Goal: Task Accomplishment & Management: Manage account settings

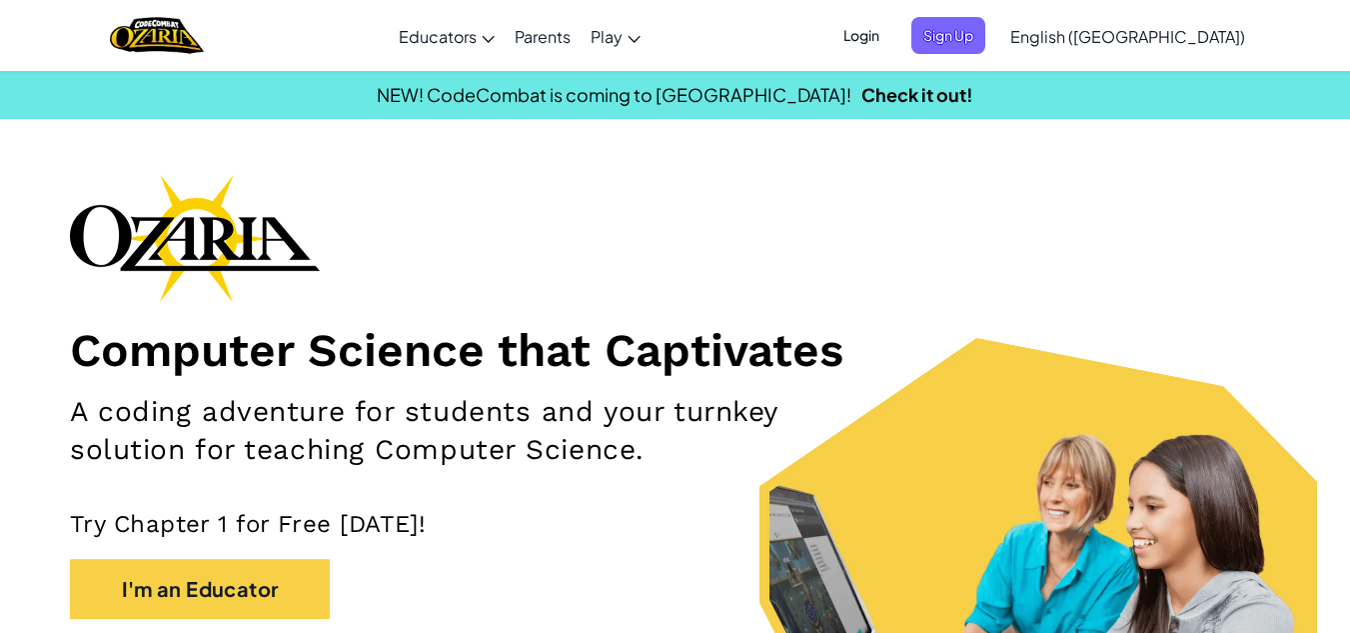
click at [892, 33] on span "Login" at bounding box center [862, 35] width 60 height 37
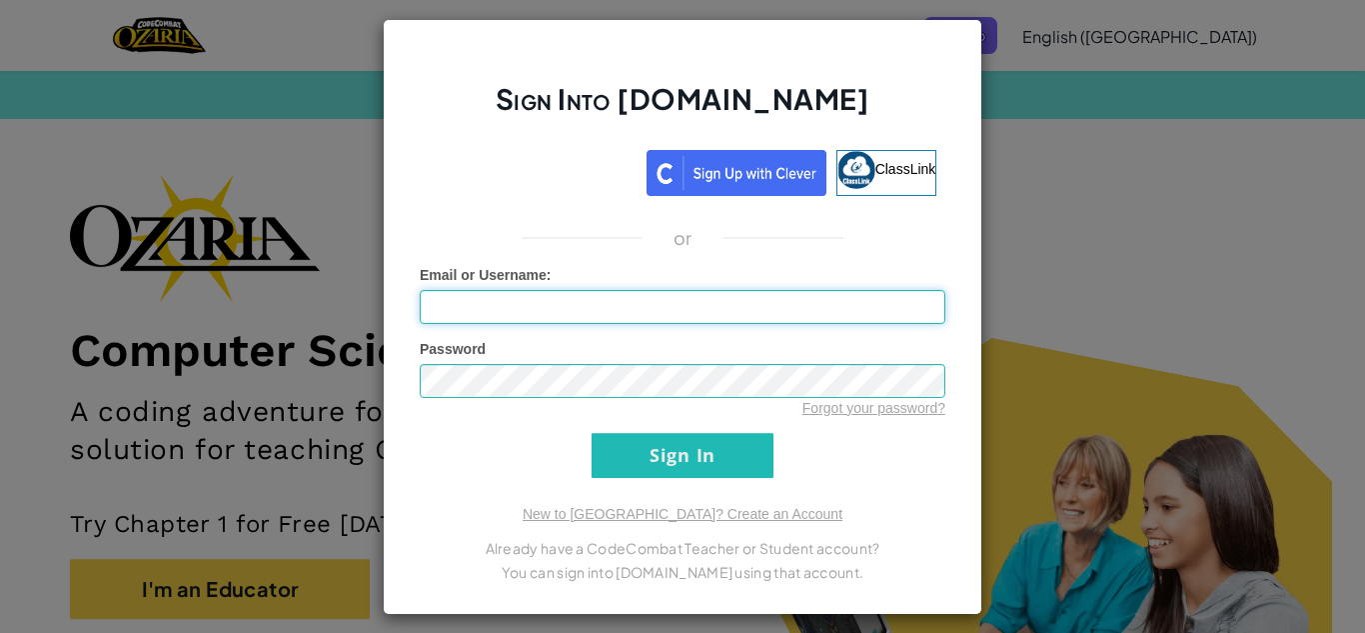
click at [640, 295] on input "Email or Username :" at bounding box center [683, 307] width 526 height 34
type input "[EMAIL_ADDRESS][DOMAIN_NAME]"
click at [516, 398] on div "Forgot your password?" at bounding box center [683, 408] width 526 height 20
click at [845, 417] on div "Forgot your password?" at bounding box center [683, 408] width 526 height 20
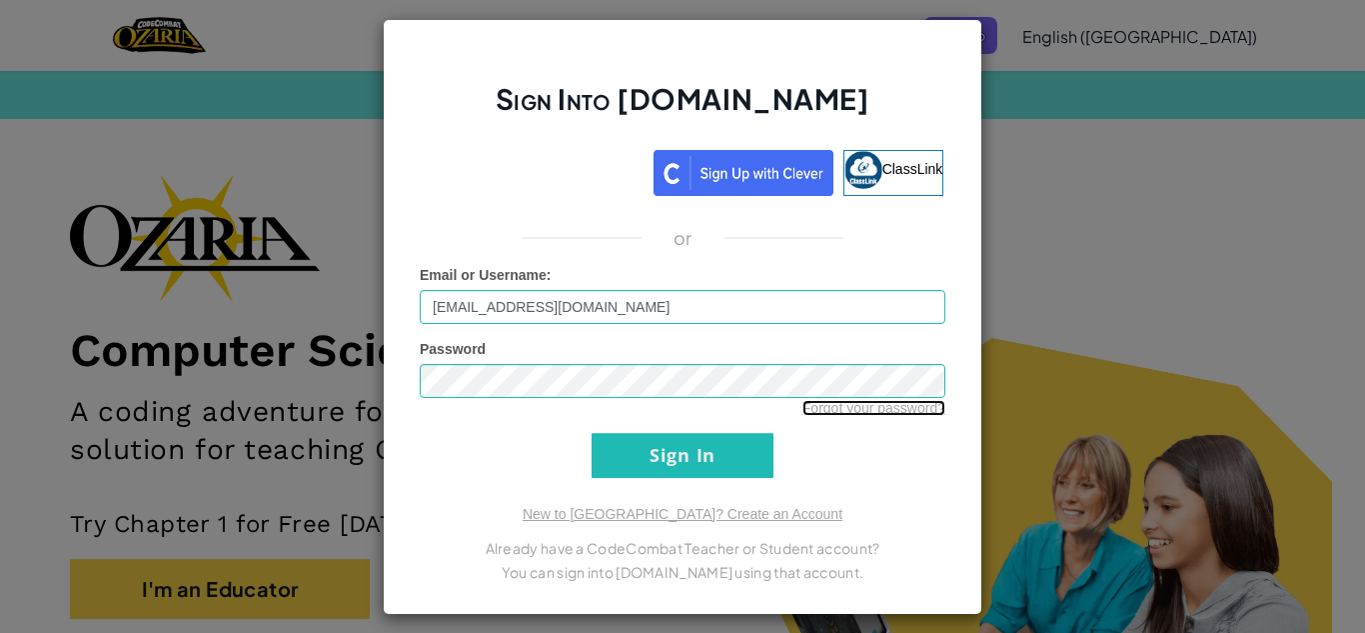
click at [850, 414] on link "Forgot your password?" at bounding box center [874, 408] width 143 height 16
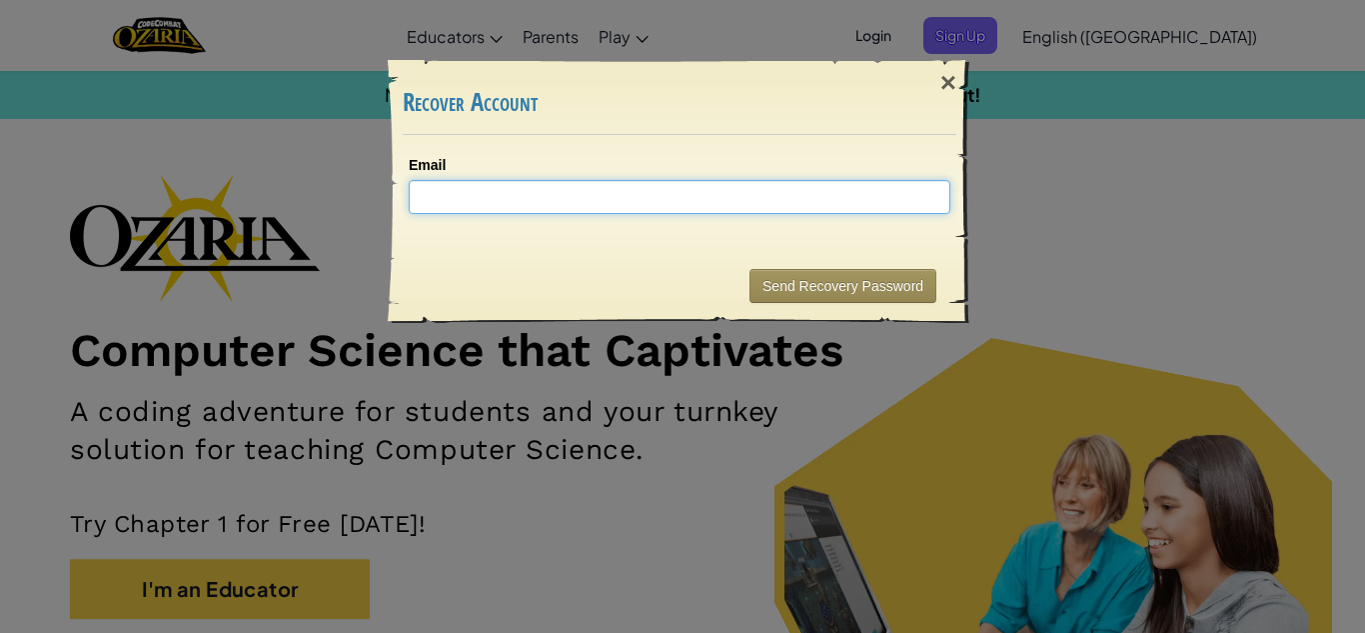
click at [624, 209] on input "Email" at bounding box center [680, 197] width 542 height 34
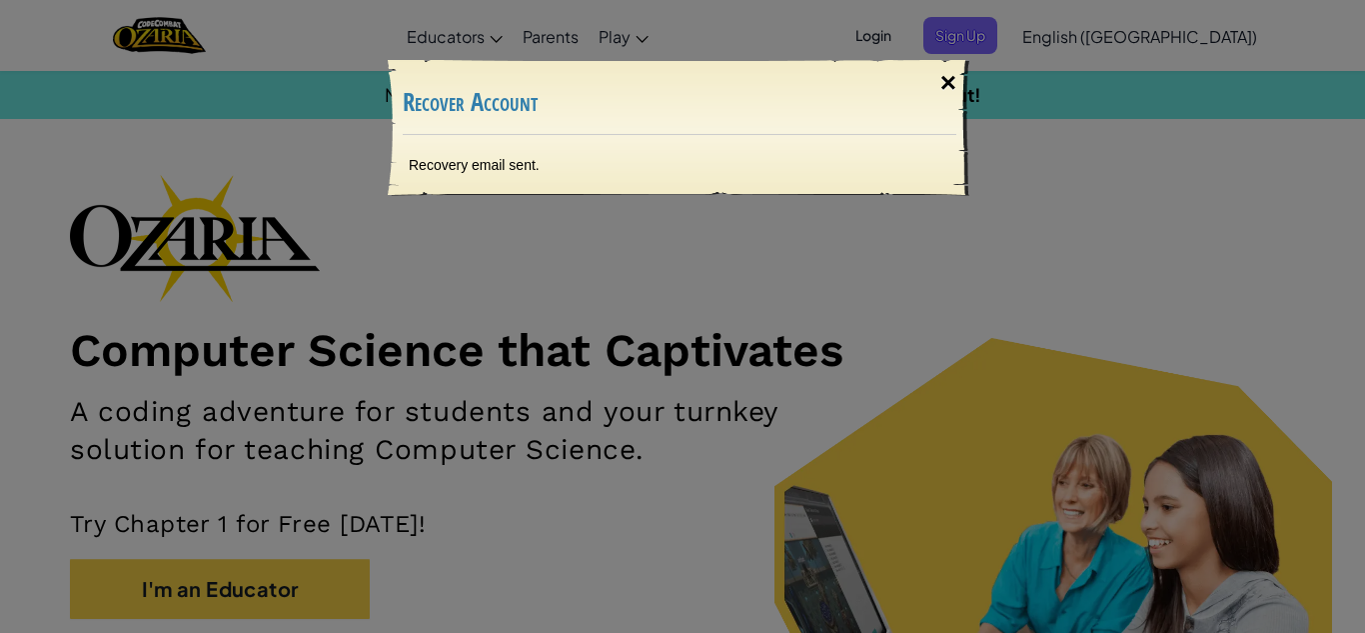
click at [947, 62] on div "×" at bounding box center [949, 83] width 46 height 58
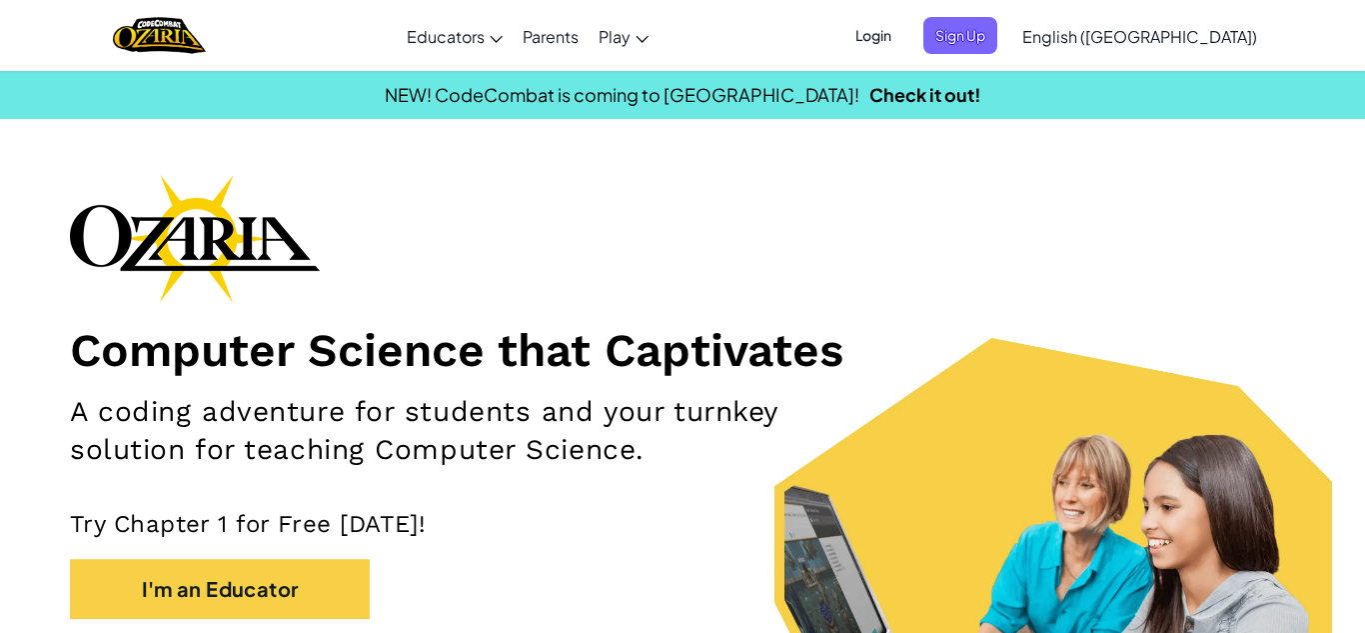
click at [904, 30] on span "Login" at bounding box center [874, 35] width 60 height 37
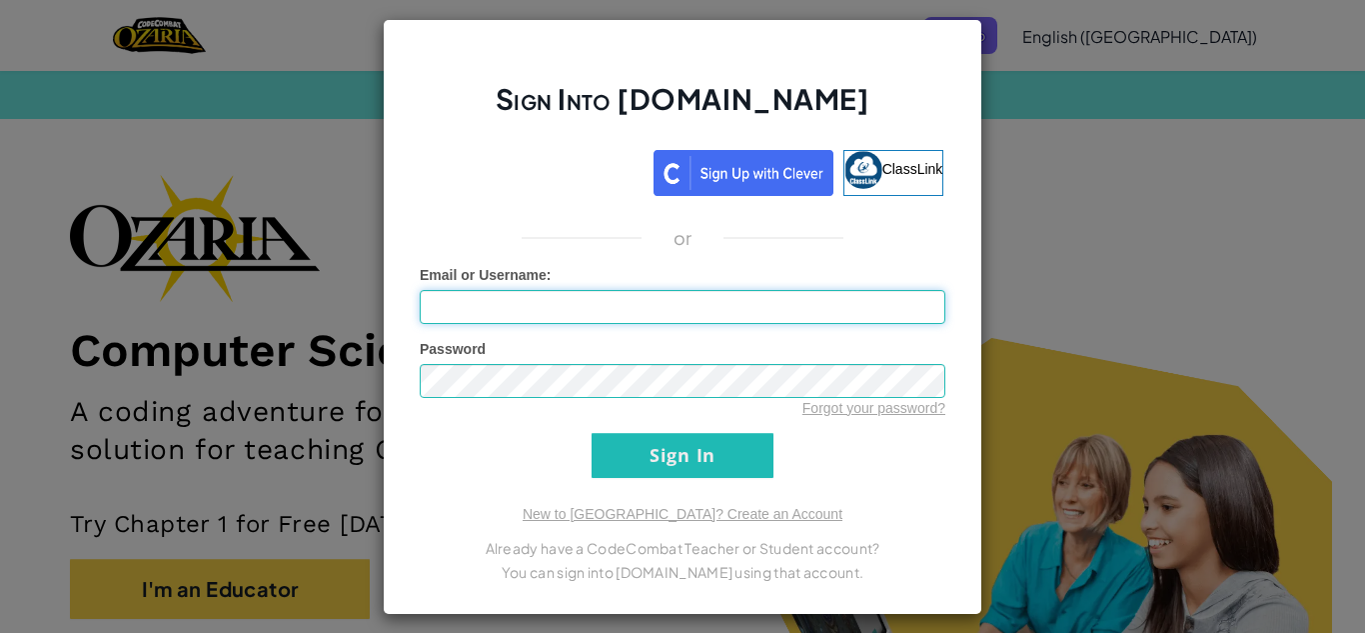
click at [629, 298] on input "Email or Username :" at bounding box center [683, 307] width 526 height 34
type input "[EMAIL_ADDRESS][DOMAIN_NAME]"
click at [659, 454] on input "Sign In" at bounding box center [683, 455] width 182 height 45
